Goal: Find specific page/section: Find specific page/section

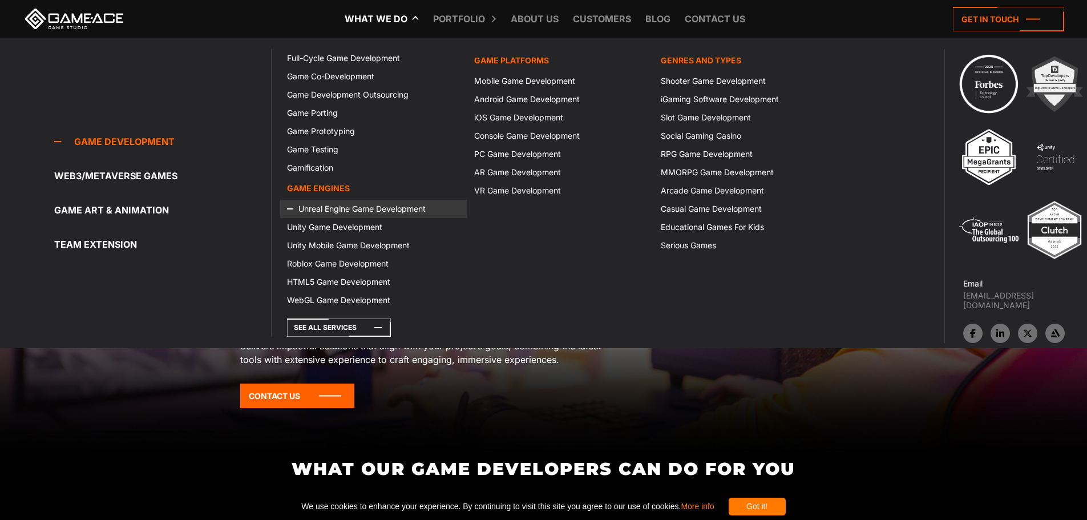
click at [367, 213] on link "Unreal Engine Game Development" at bounding box center [373, 209] width 187 height 18
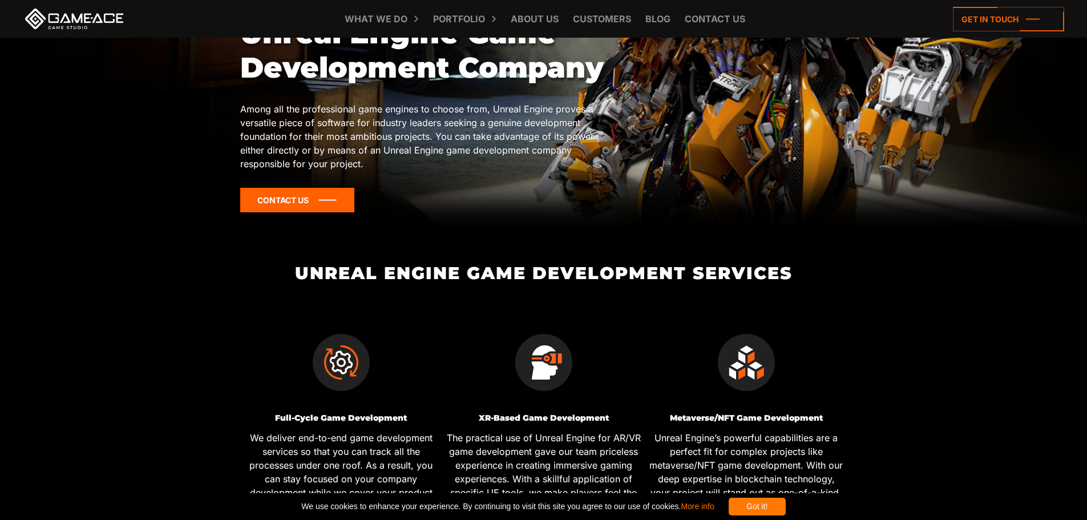
scroll to position [228, 0]
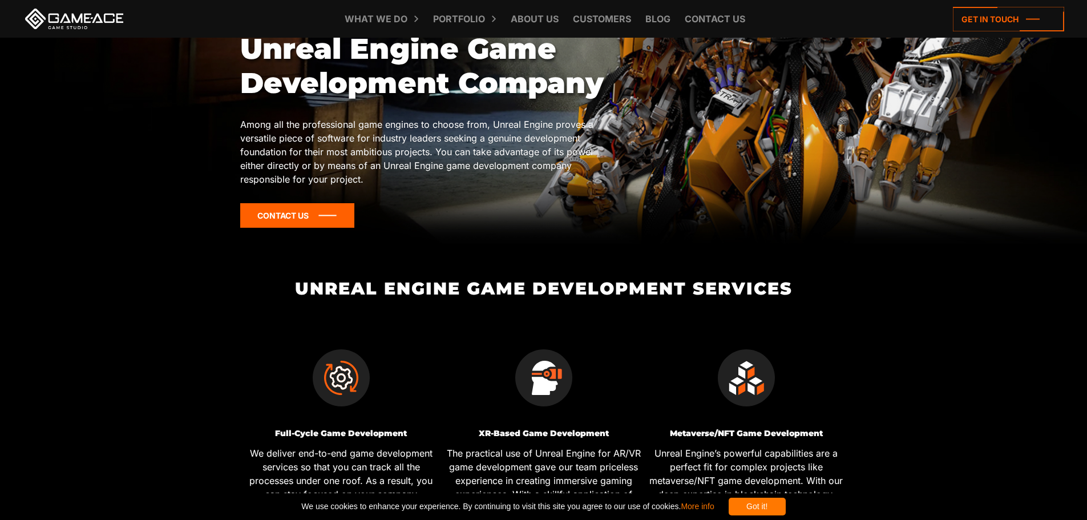
click at [297, 220] on icon at bounding box center [297, 215] width 114 height 25
